Goal: Task Accomplishment & Management: Complete application form

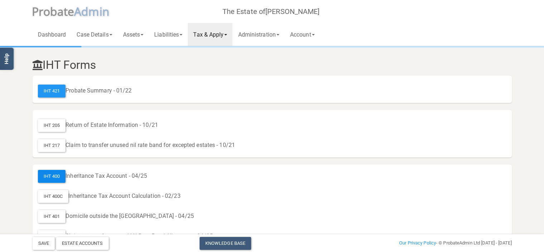
click at [56, 174] on div "IHT 400" at bounding box center [52, 176] width 28 height 13
click at [47, 34] on link "Dashboard" at bounding box center [52, 34] width 39 height 23
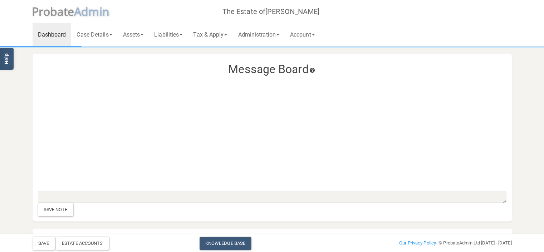
click at [83, 12] on span "dmin" at bounding box center [95, 11] width 28 height 15
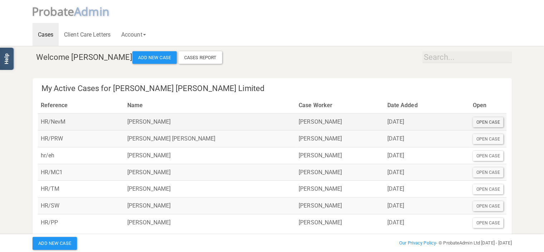
click at [488, 118] on div "Open Case" at bounding box center [488, 122] width 31 height 10
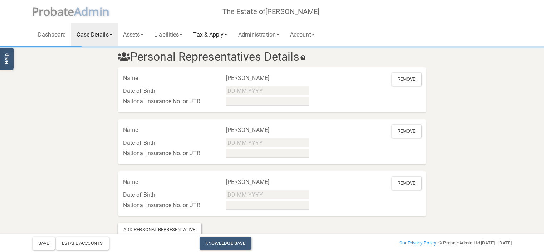
click at [219, 36] on link "Tax & Apply" at bounding box center [210, 34] width 45 height 23
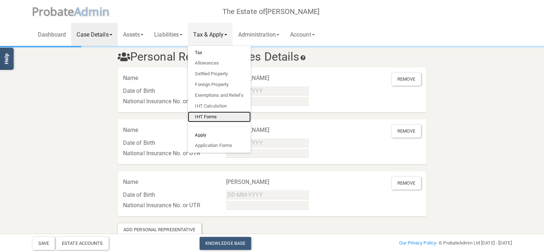
click at [209, 115] on link "IHT Forms" at bounding box center [219, 116] width 63 height 11
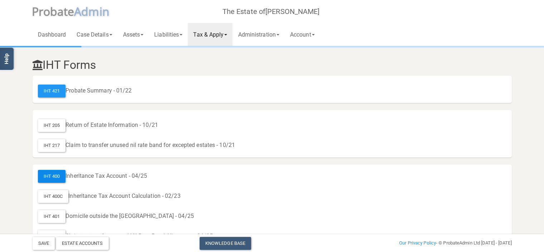
click at [49, 176] on div "IHT 400" at bounding box center [52, 176] width 28 height 13
click at [47, 175] on div "IHT 400" at bounding box center [52, 176] width 28 height 13
click at [84, 11] on span "dmin" at bounding box center [95, 11] width 28 height 15
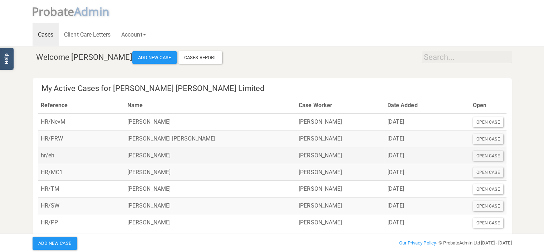
click at [155, 156] on td "[PERSON_NAME]" at bounding box center [210, 155] width 171 height 17
click at [483, 156] on div "Open Case" at bounding box center [488, 156] width 31 height 10
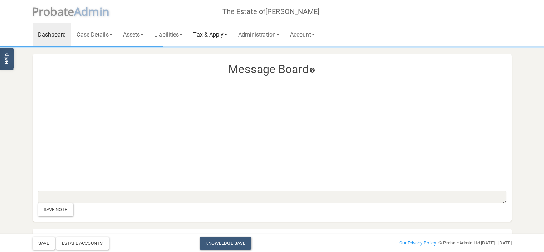
click at [203, 34] on link "Tax & Apply" at bounding box center [210, 34] width 45 height 23
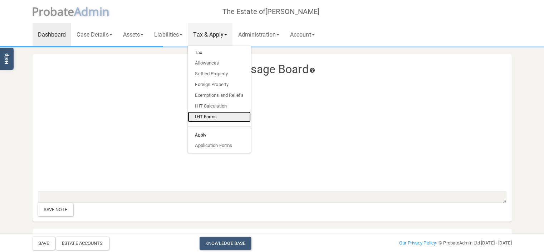
click at [215, 116] on link "IHT Forms" at bounding box center [219, 116] width 63 height 11
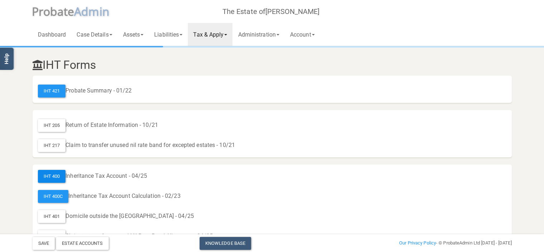
click at [53, 174] on div "IHT 400" at bounding box center [52, 176] width 28 height 13
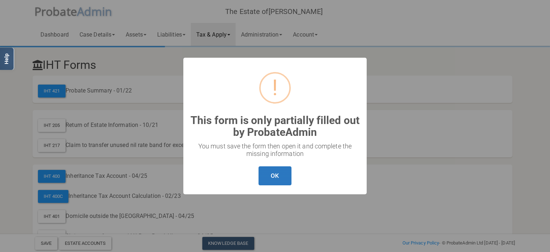
click at [275, 179] on button "OK" at bounding box center [274, 175] width 33 height 19
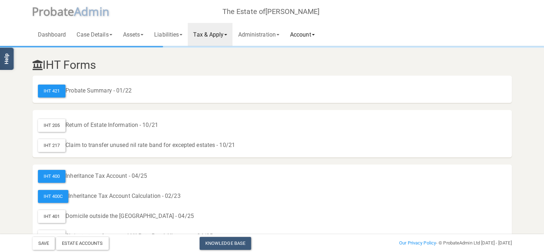
click at [320, 36] on link "Account" at bounding box center [302, 34] width 35 height 23
click at [50, 11] on span "robate" at bounding box center [57, 11] width 36 height 15
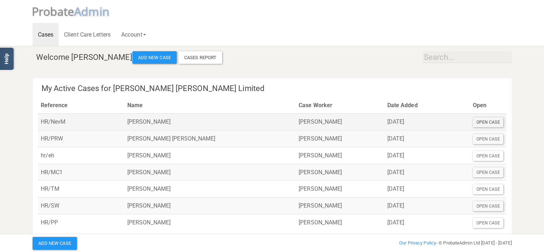
click at [488, 120] on div "Open Case" at bounding box center [488, 122] width 31 height 10
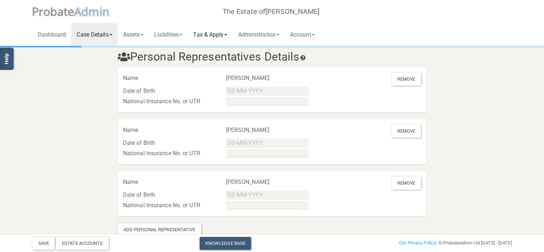
click at [227, 34] on span at bounding box center [225, 34] width 3 height 1
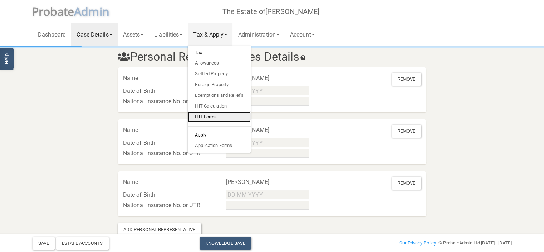
click at [211, 115] on link "IHT Forms" at bounding box center [219, 116] width 63 height 11
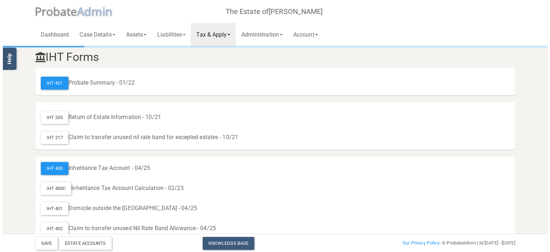
scroll to position [14, 0]
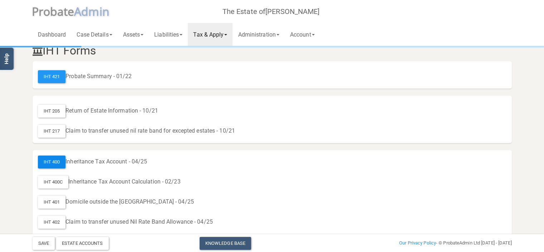
click at [48, 161] on div "IHT 400" at bounding box center [52, 161] width 28 height 13
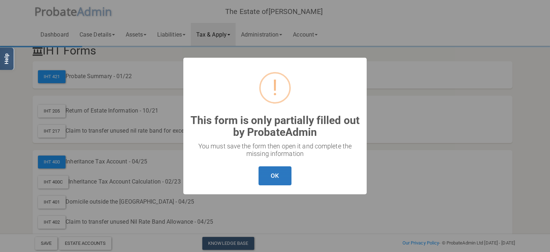
click at [276, 174] on button "OK" at bounding box center [274, 175] width 33 height 19
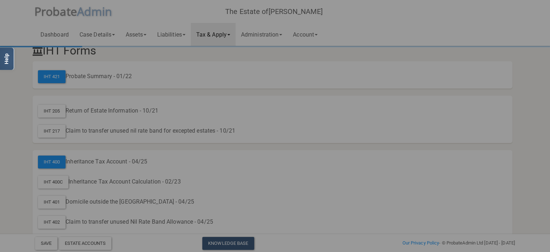
click at [233, 95] on div "? ! i This form is only partially filled out by ProbateAdmin ×" at bounding box center [275, 114] width 84 height 39
click at [303, 48] on div "? ! i This form is only partially filled out by ProbateAdmin × You must save th…" at bounding box center [275, 126] width 550 height 252
click at [229, 160] on div "? ! i This form is only partially filled out by ProbateAdmin × You must save th…" at bounding box center [275, 126] width 92 height 68
